Goal: Task Accomplishment & Management: Manage account settings

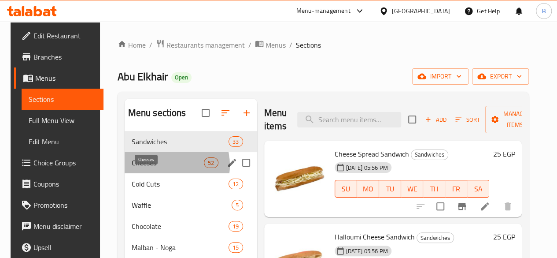
click at [160, 168] on span "Cheeses" at bounding box center [168, 162] width 73 height 11
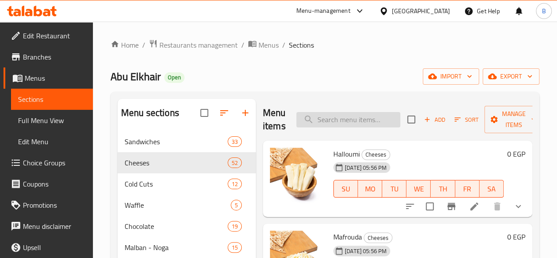
click at [336, 122] on input "search" at bounding box center [348, 119] width 104 height 15
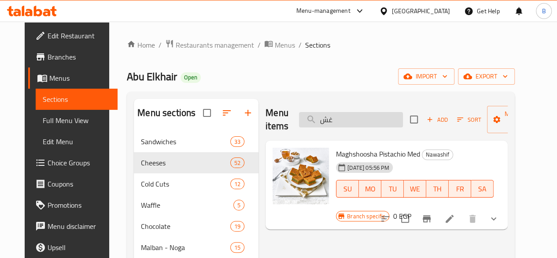
type input "غ"
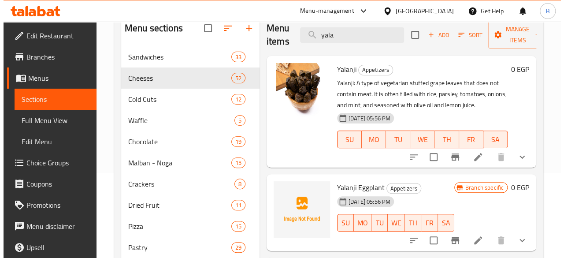
scroll to position [76, 0]
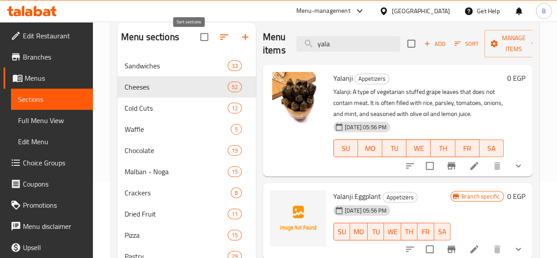
type input "yala"
click at [214, 48] on button "button" at bounding box center [224, 36] width 21 height 21
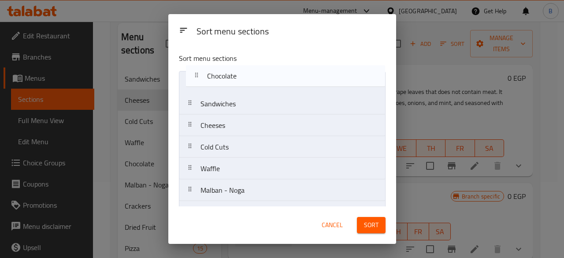
drag, startPoint x: 239, startPoint y: 168, endPoint x: 247, endPoint y: 72, distance: 96.2
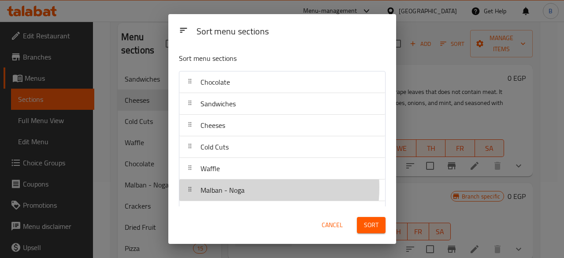
scroll to position [4, 0]
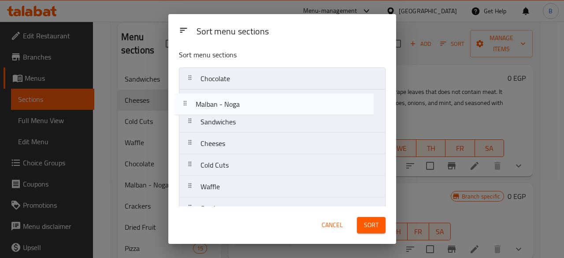
drag, startPoint x: 237, startPoint y: 186, endPoint x: 234, endPoint y: 95, distance: 91.6
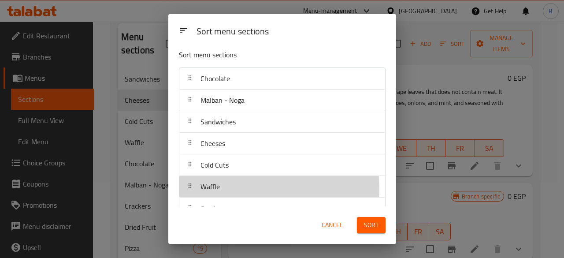
scroll to position [4, 0]
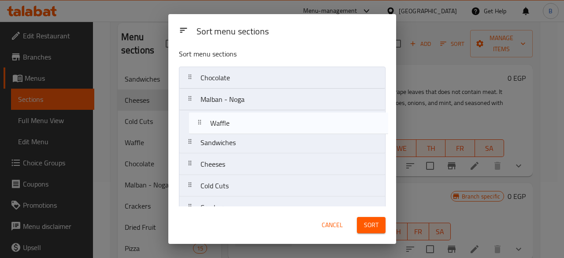
drag, startPoint x: 238, startPoint y: 188, endPoint x: 249, endPoint y: 123, distance: 66.1
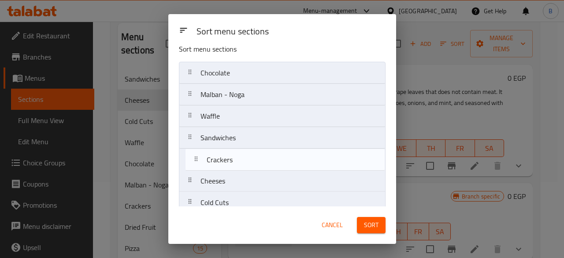
scroll to position [11, 0]
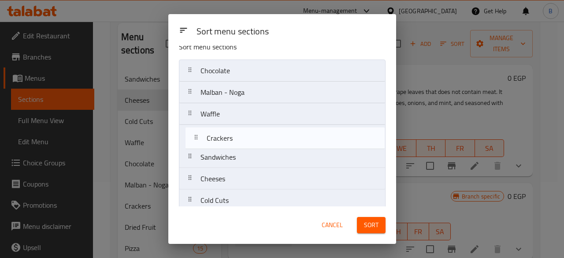
drag, startPoint x: 236, startPoint y: 204, endPoint x: 242, endPoint y: 128, distance: 76.0
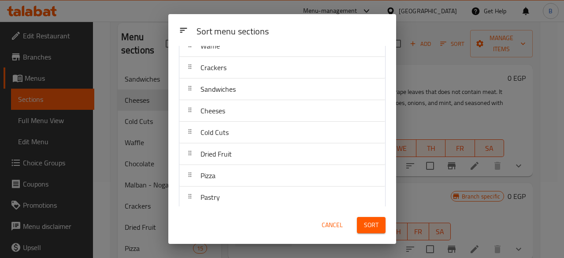
scroll to position [83, 0]
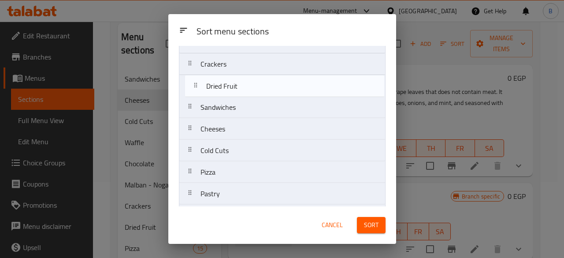
drag, startPoint x: 229, startPoint y: 159, endPoint x: 238, endPoint y: 86, distance: 73.6
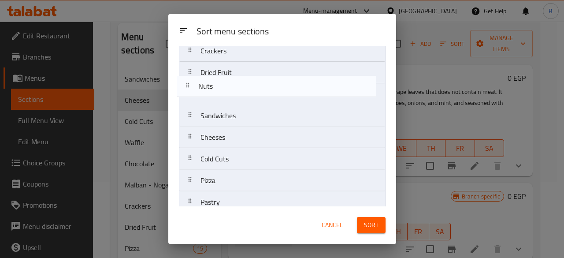
scroll to position [96, 0]
drag, startPoint x: 256, startPoint y: 151, endPoint x: 256, endPoint y: 84, distance: 66.5
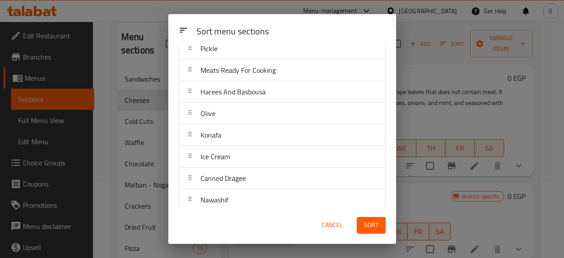
scroll to position [517, 0]
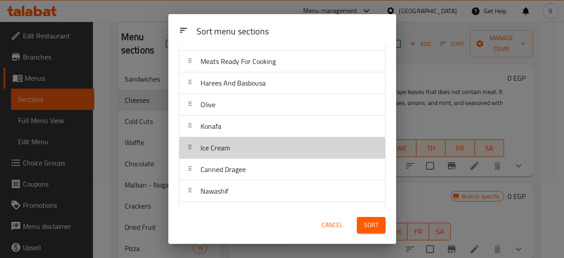
click at [285, 140] on div "Ice Cream" at bounding box center [282, 147] width 199 height 21
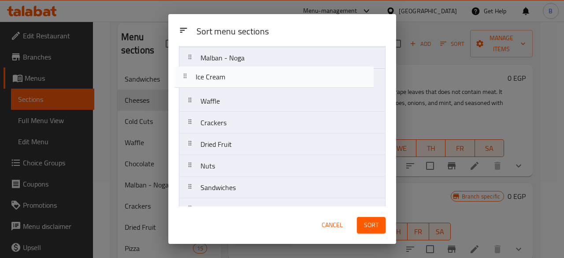
scroll to position [45, 0]
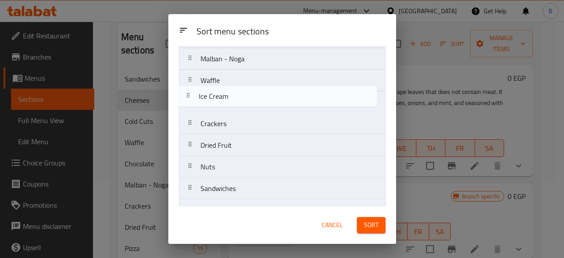
drag, startPoint x: 285, startPoint y: 140, endPoint x: 285, endPoint y: 90, distance: 49.8
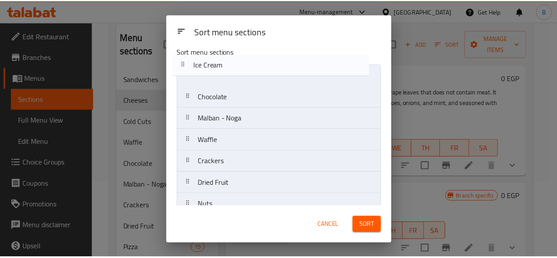
scroll to position [0, 0]
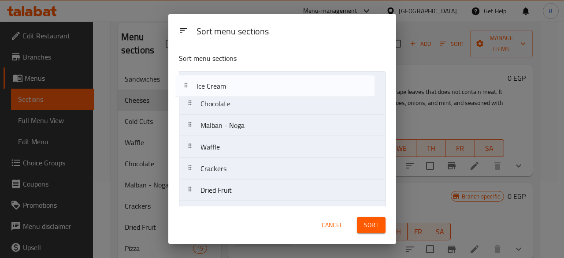
drag, startPoint x: 276, startPoint y: 105, endPoint x: 274, endPoint y: 87, distance: 18.1
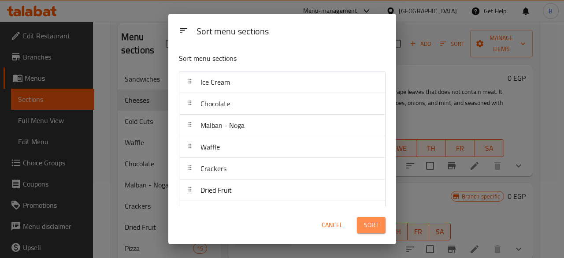
click at [368, 219] on span "Sort" at bounding box center [371, 224] width 15 height 11
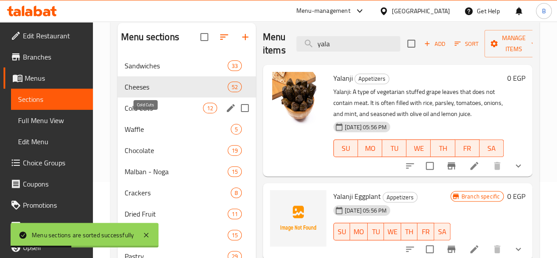
click at [148, 166] on span "Malban - Noga" at bounding box center [176, 171] width 103 height 11
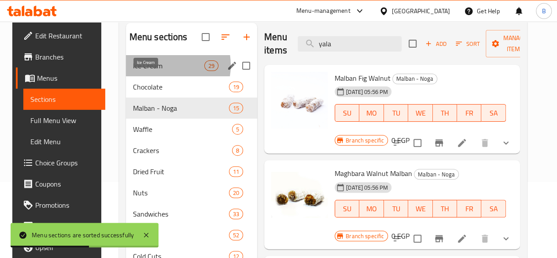
click at [153, 71] on span "Ice Cream" at bounding box center [168, 65] width 71 height 11
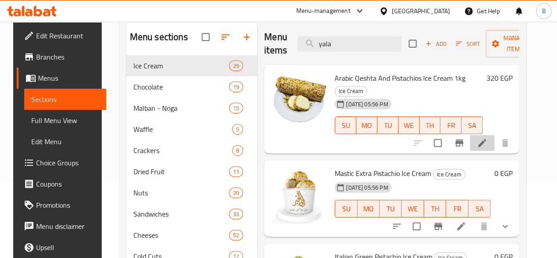
click at [481, 135] on li at bounding box center [482, 143] width 25 height 16
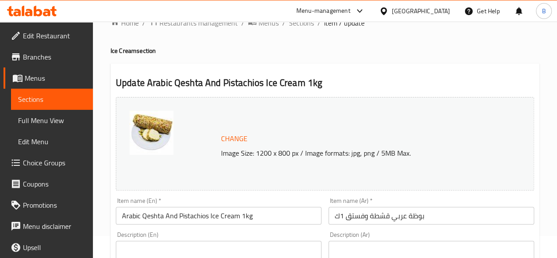
scroll to position [11, 0]
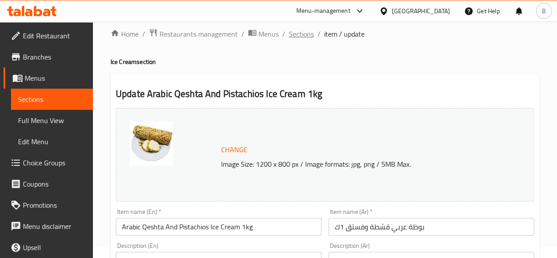
click at [301, 33] on span "Sections" at bounding box center [301, 34] width 25 height 11
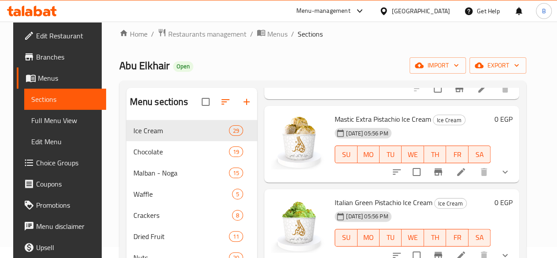
scroll to position [121, 0]
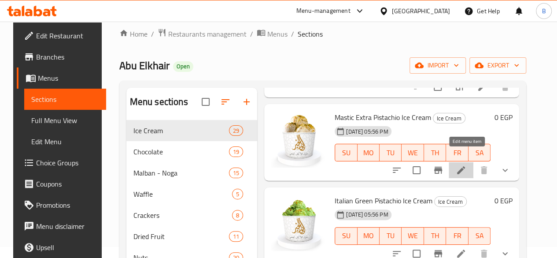
click at [465, 166] on icon at bounding box center [461, 170] width 8 height 8
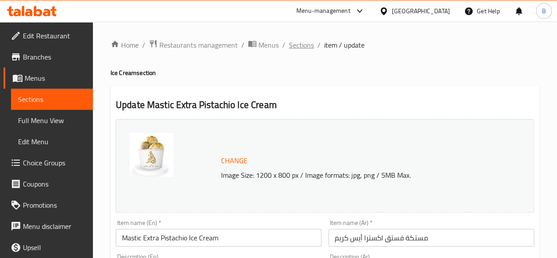
click at [301, 46] on span "Sections" at bounding box center [301, 45] width 25 height 11
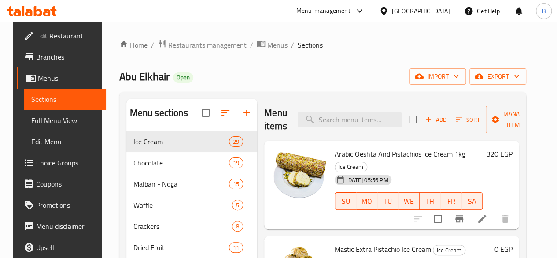
click at [456, 124] on span "Sort" at bounding box center [468, 119] width 24 height 10
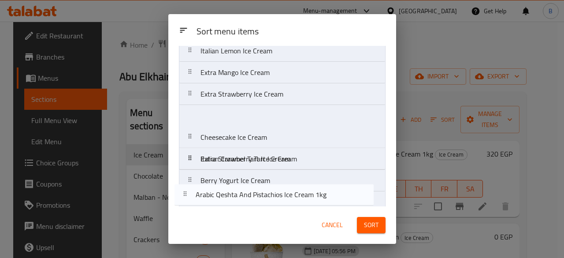
drag, startPoint x: 278, startPoint y: 81, endPoint x: 274, endPoint y: 201, distance: 119.8
click at [274, 201] on nav "Arabic Qeshta And Pistachios Ice Cream 1kg Mastic Extra Pistachio Ice Cream Ita…" at bounding box center [282, 72] width 206 height 626
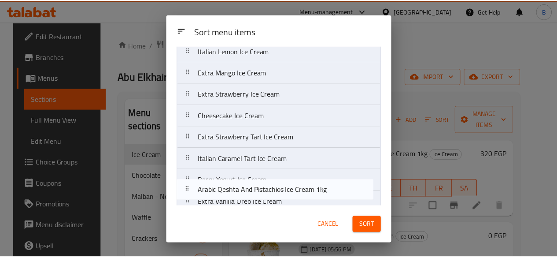
scroll to position [363, 0]
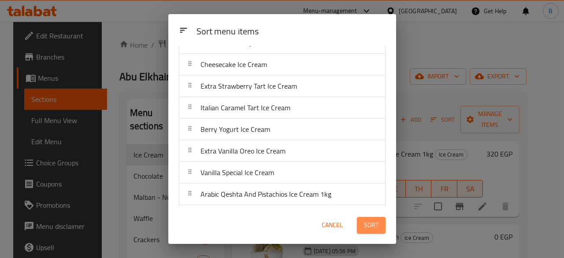
click at [372, 222] on span "Sort" at bounding box center [371, 224] width 15 height 11
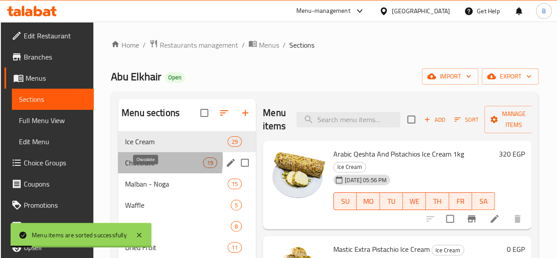
click at [138, 168] on span "Chocolate" at bounding box center [164, 162] width 78 height 11
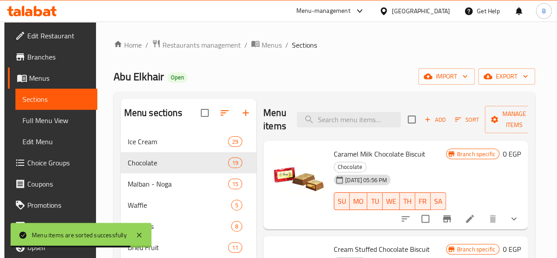
click at [368, 49] on ol "Home / Restaurants management / Menus / Sections" at bounding box center [324, 44] width 421 height 11
